Goal: Information Seeking & Learning: Learn about a topic

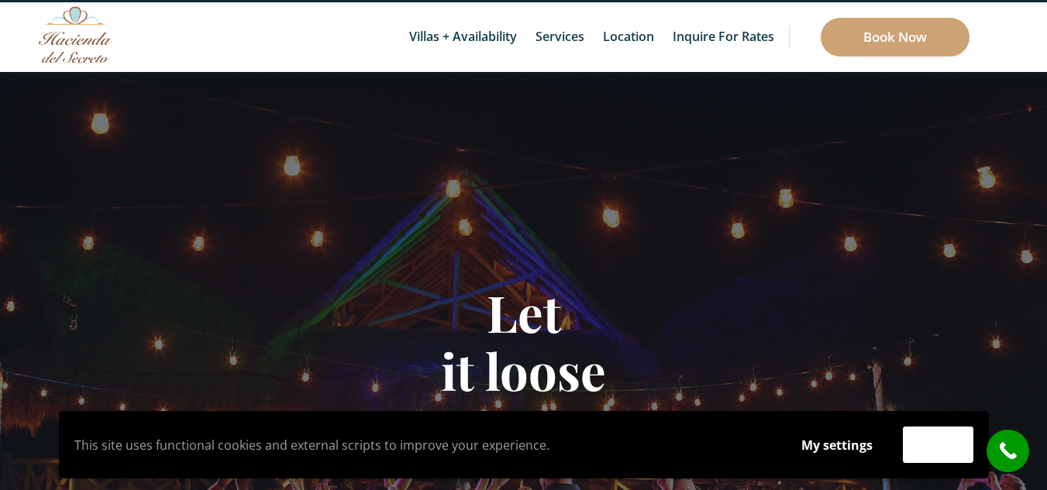
scroll to position [57, 0]
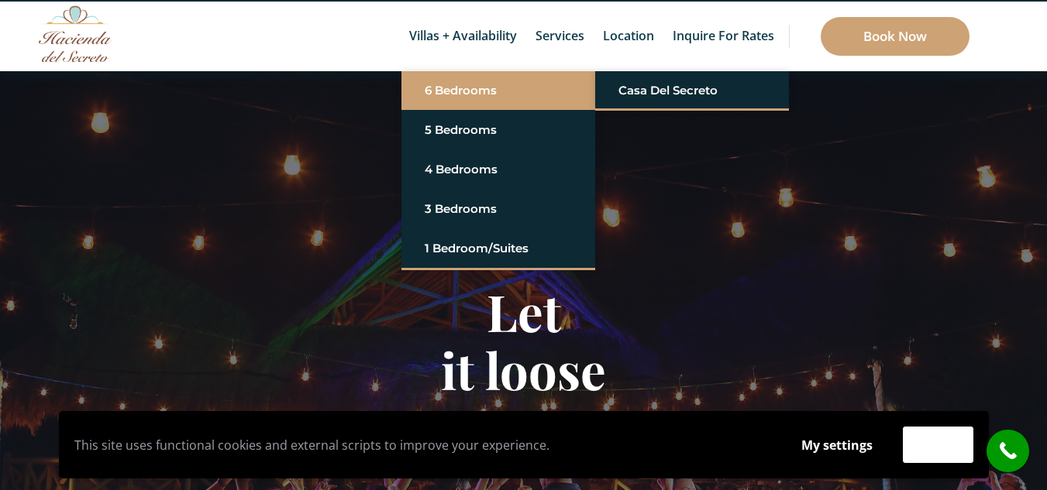
click at [465, 88] on link "6 Bedrooms" at bounding box center [498, 91] width 147 height 28
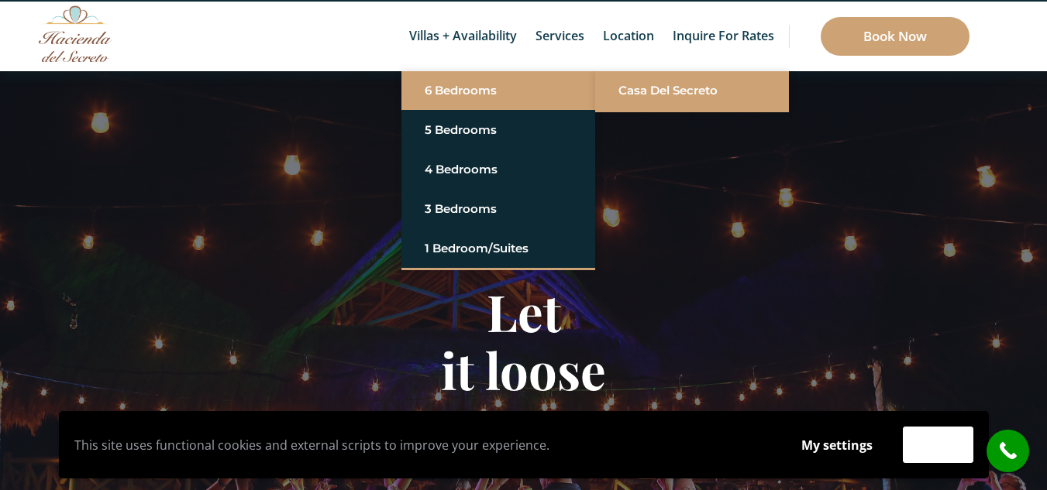
click at [638, 88] on link "Casa del Secreto" at bounding box center [691, 91] width 147 height 28
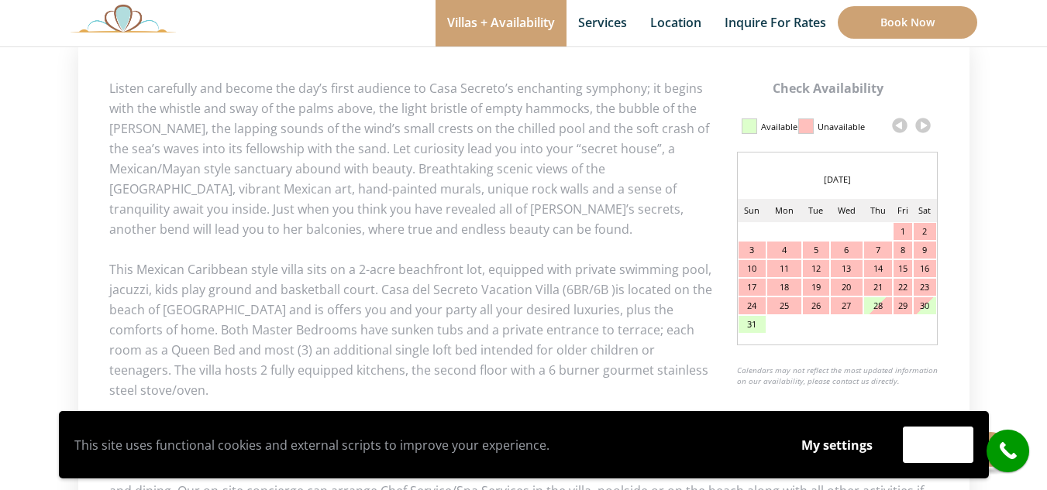
scroll to position [747, 0]
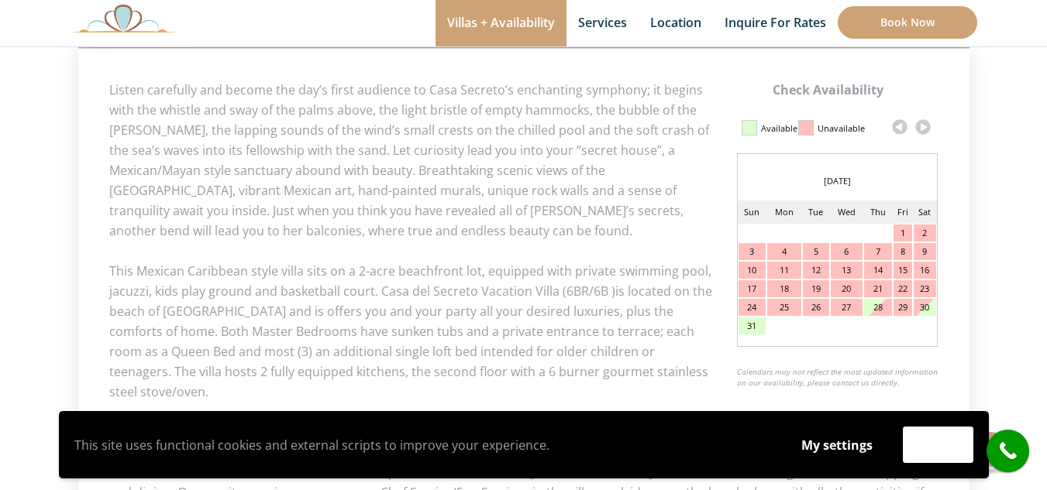
click at [921, 123] on link at bounding box center [922, 126] width 23 height 23
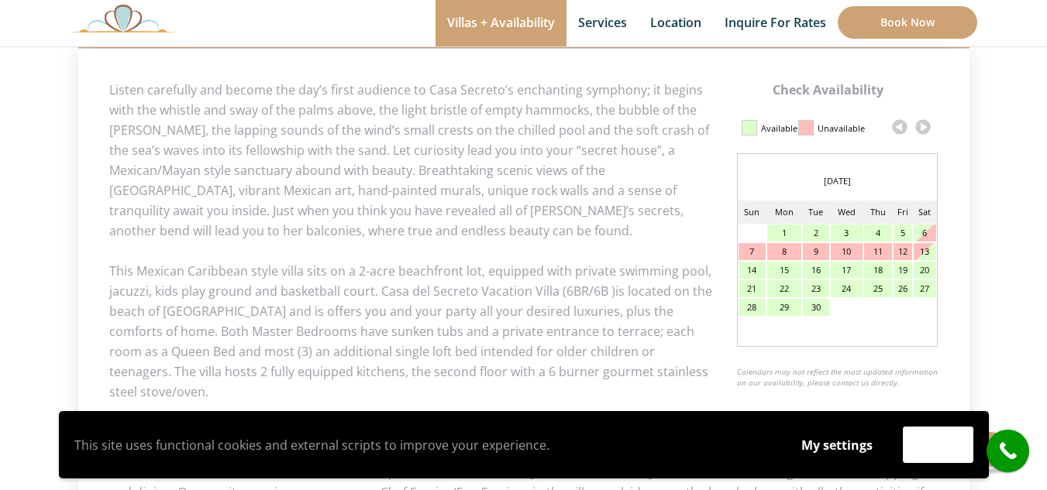
click at [921, 123] on link at bounding box center [922, 126] width 23 height 23
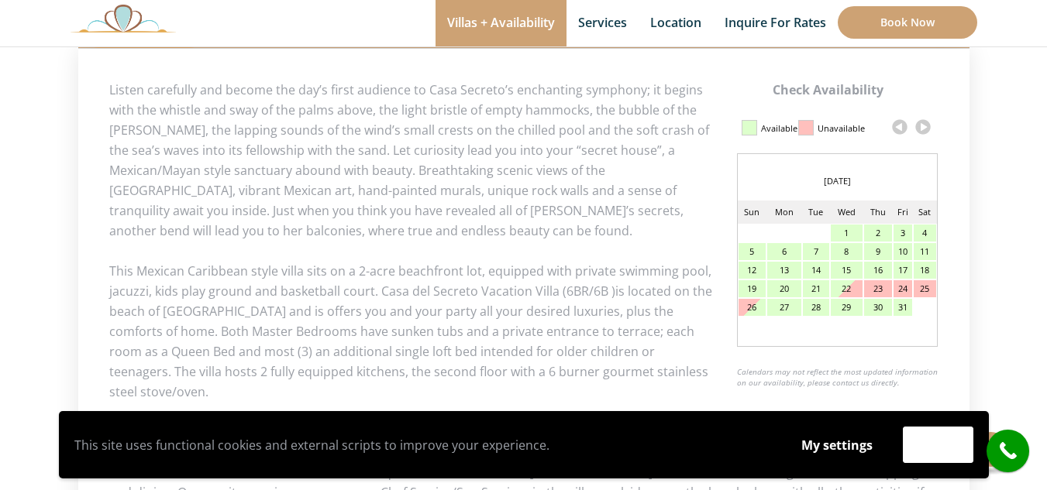
click at [921, 123] on link at bounding box center [922, 126] width 23 height 23
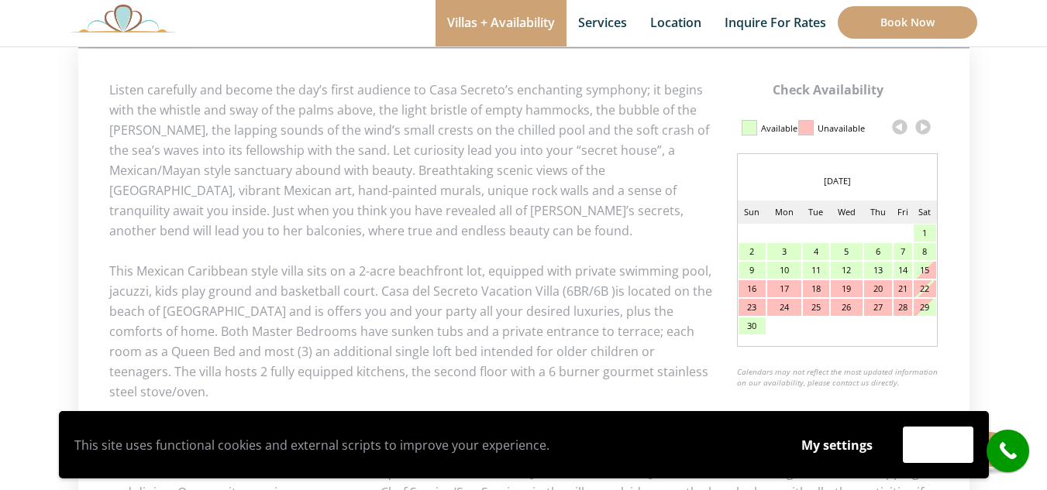
click at [921, 123] on link at bounding box center [922, 126] width 23 height 23
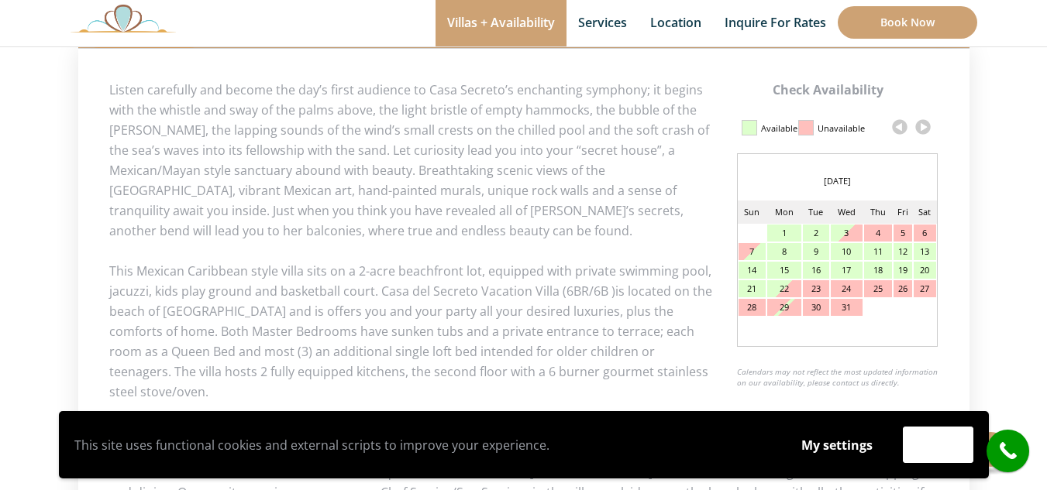
click at [921, 123] on link at bounding box center [922, 126] width 23 height 23
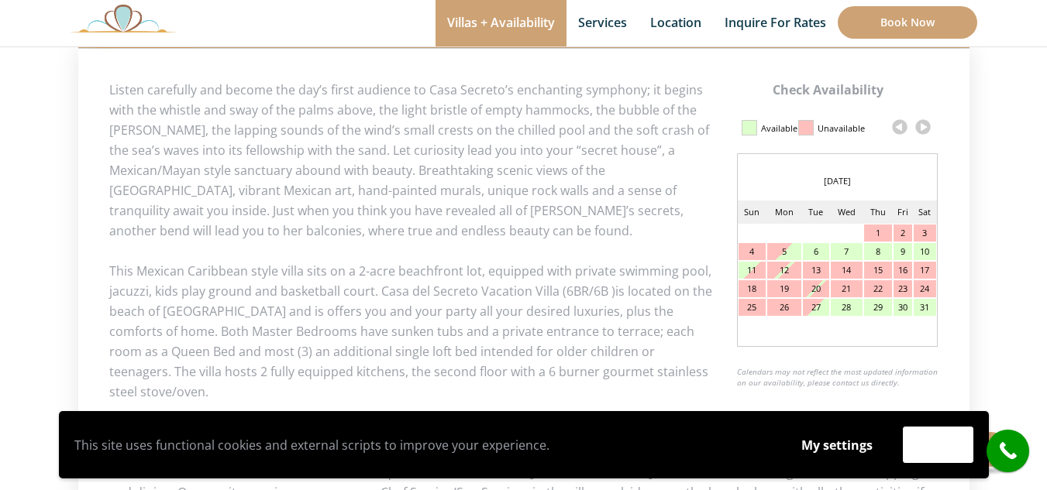
click at [921, 123] on link at bounding box center [922, 126] width 23 height 23
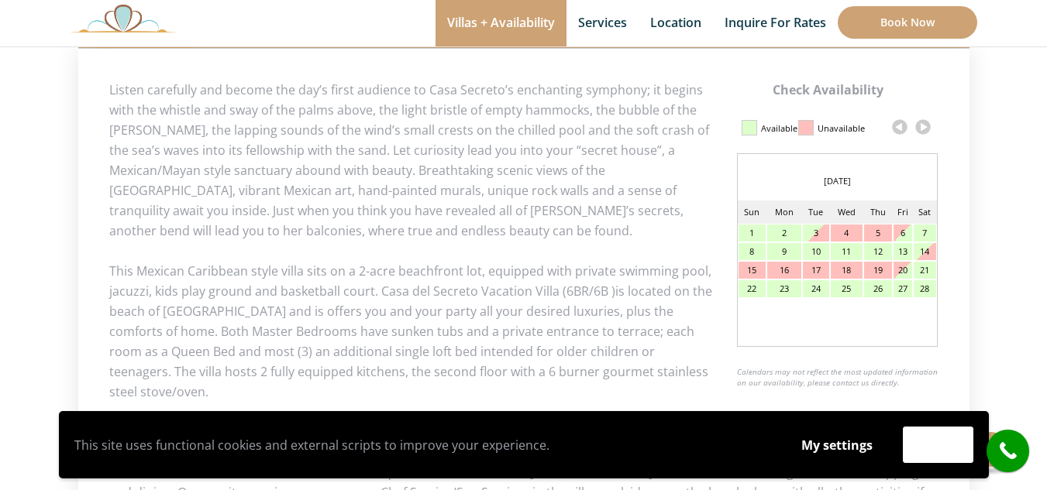
click at [921, 123] on link at bounding box center [922, 126] width 23 height 23
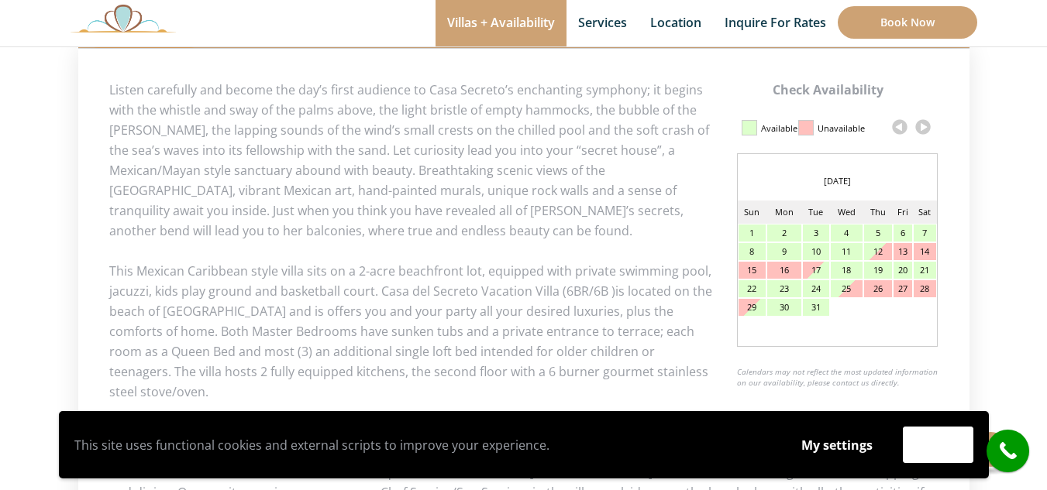
click at [921, 123] on link at bounding box center [922, 126] width 23 height 23
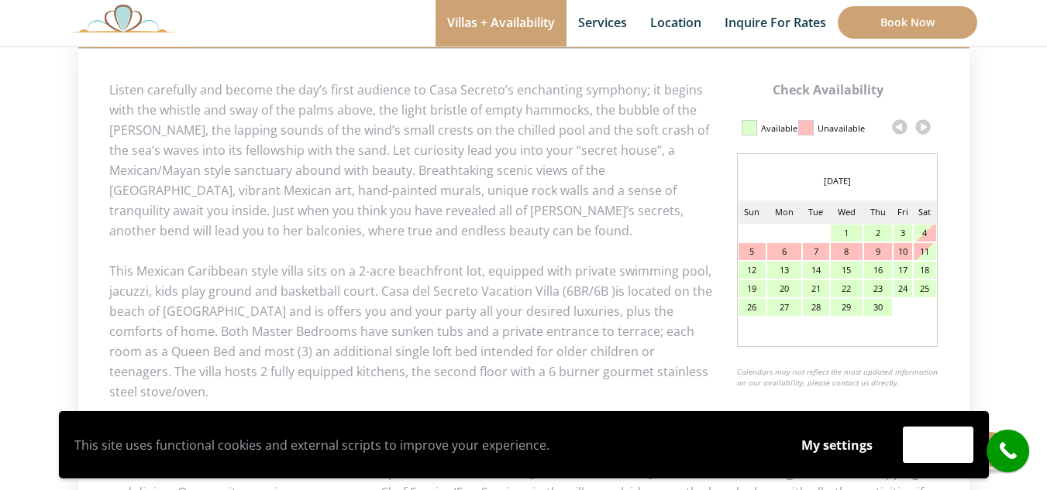
click at [896, 126] on link at bounding box center [899, 126] width 23 height 23
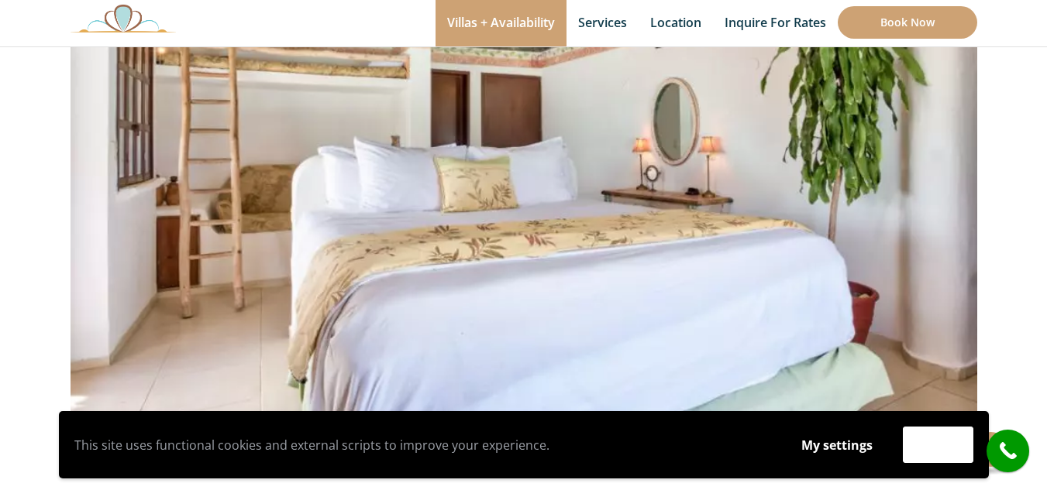
scroll to position [247, 0]
click at [936, 445] on button "Accept" at bounding box center [938, 445] width 70 height 36
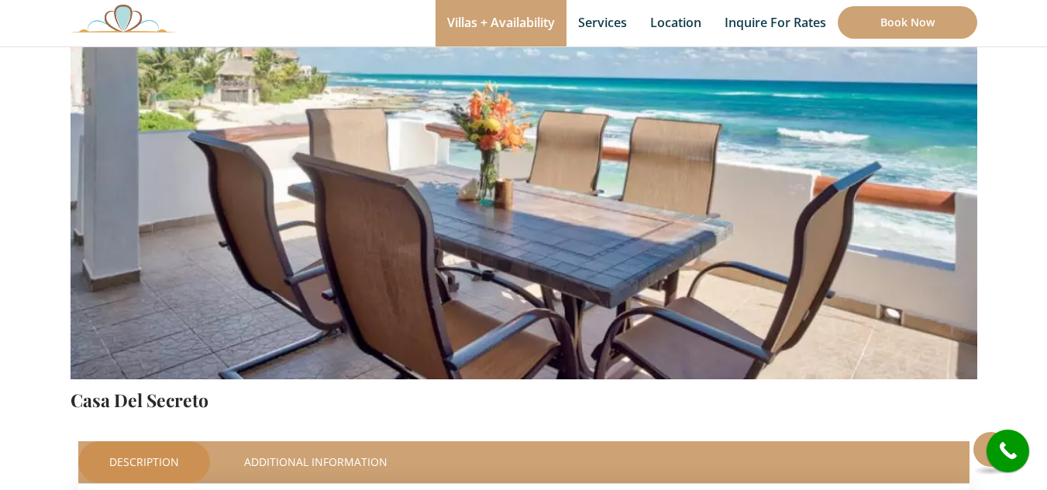
scroll to position [311, 0]
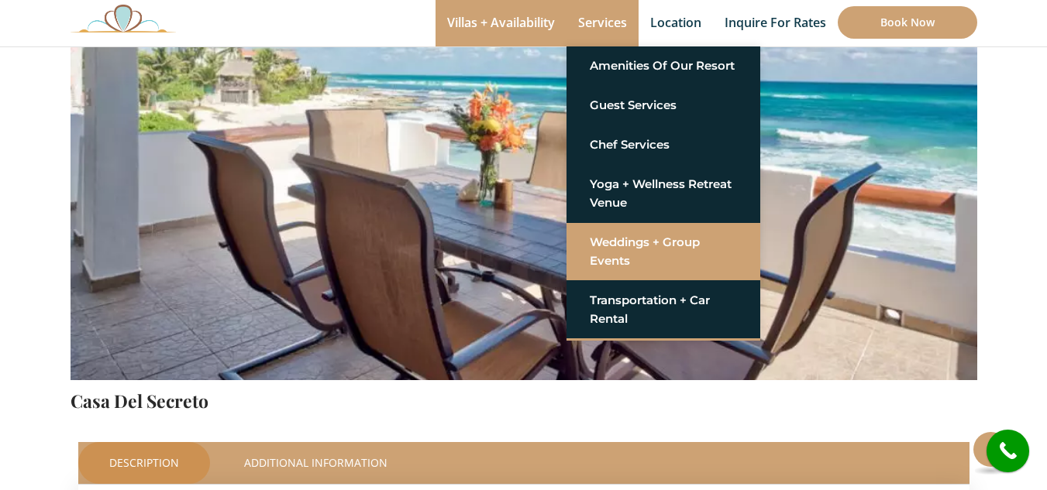
click at [662, 244] on link "Weddings + Group Events" at bounding box center [663, 252] width 147 height 46
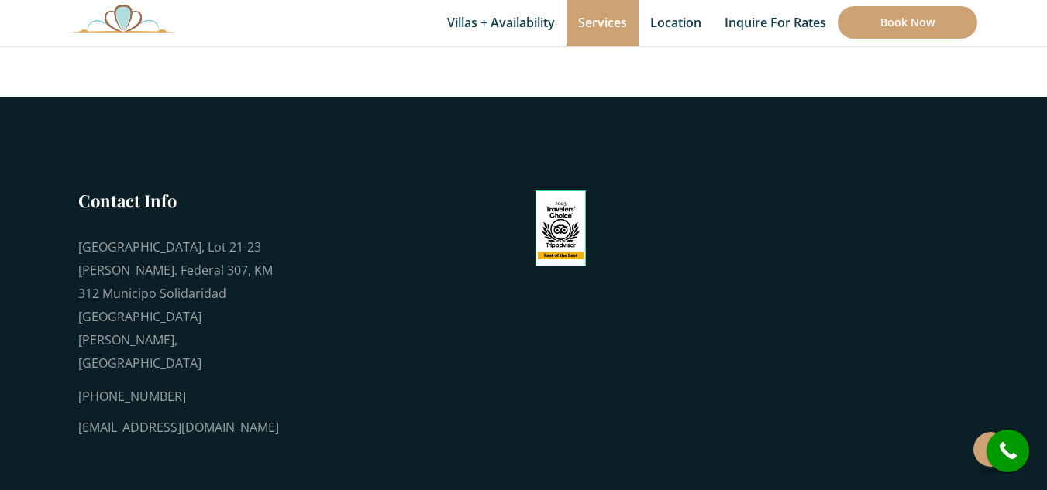
scroll to position [2076, 0]
